Goal: Download file/media

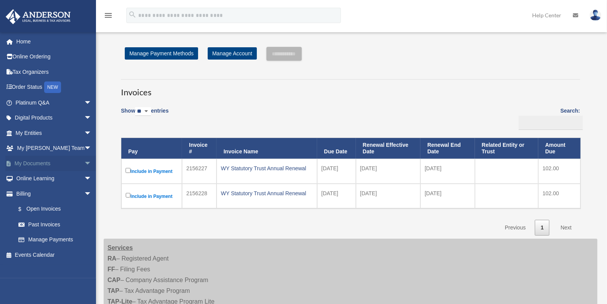
click at [84, 160] on span "arrow_drop_down" at bounding box center [91, 164] width 15 height 16
click at [56, 182] on link "Box" at bounding box center [57, 178] width 93 height 15
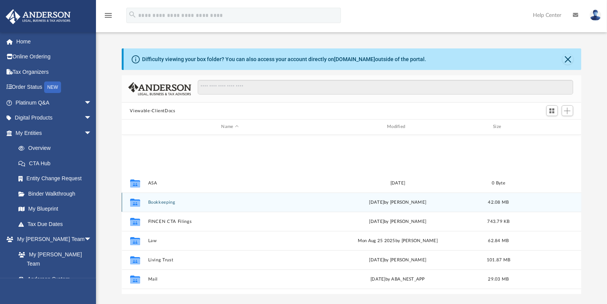
scroll to position [71, 0]
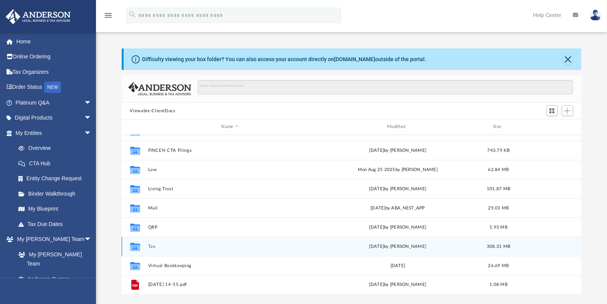
click at [149, 247] on button "Tax" at bounding box center [230, 246] width 164 height 5
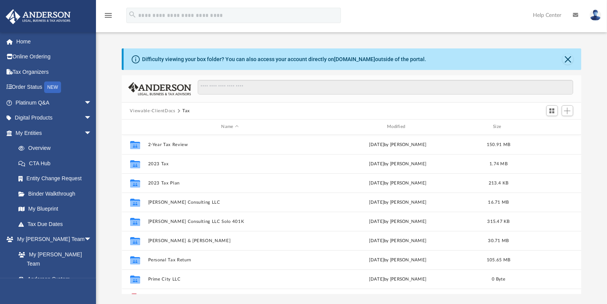
scroll to position [48, 0]
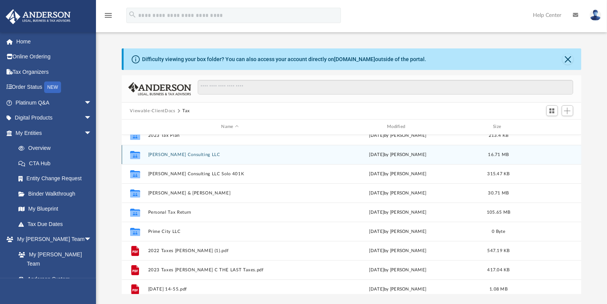
click at [192, 154] on button "Briones Consulting LLC" at bounding box center [230, 154] width 164 height 5
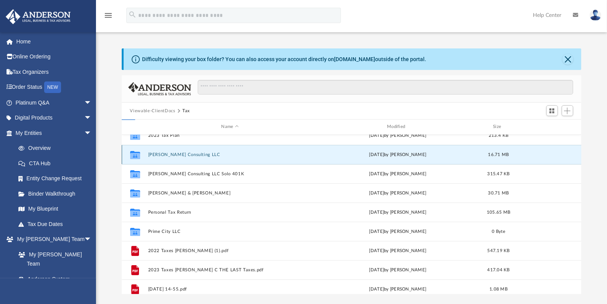
scroll to position [0, 0]
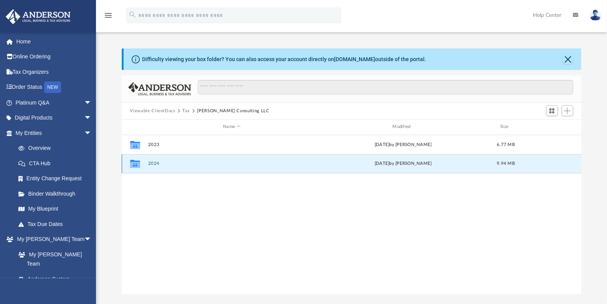
click at [153, 162] on button "2024" at bounding box center [232, 163] width 168 height 5
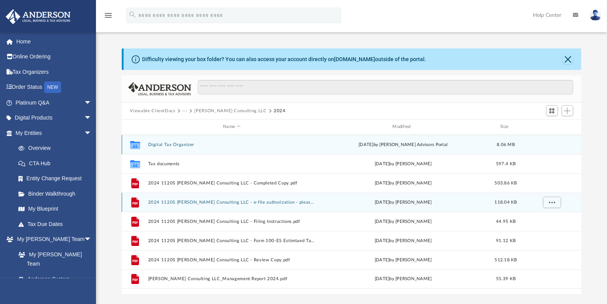
scroll to position [48, 0]
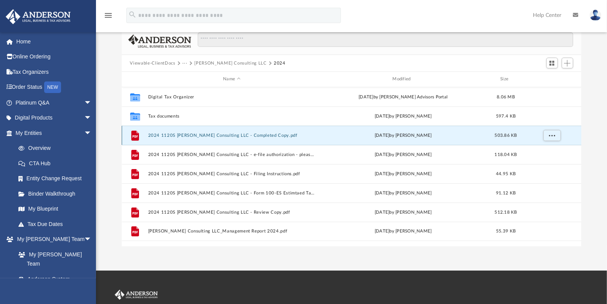
click at [254, 137] on button "2024 1120S Briones Consulting LLC - Completed Copy.pdf" at bounding box center [232, 135] width 168 height 5
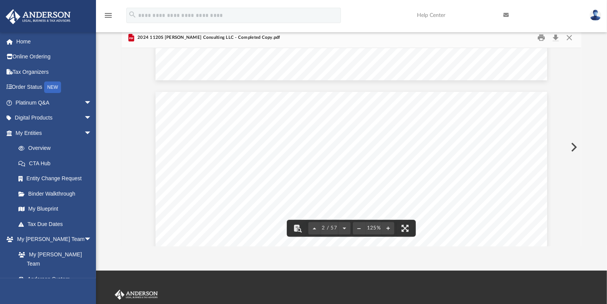
scroll to position [384, 0]
